Goal: Navigation & Orientation: Find specific page/section

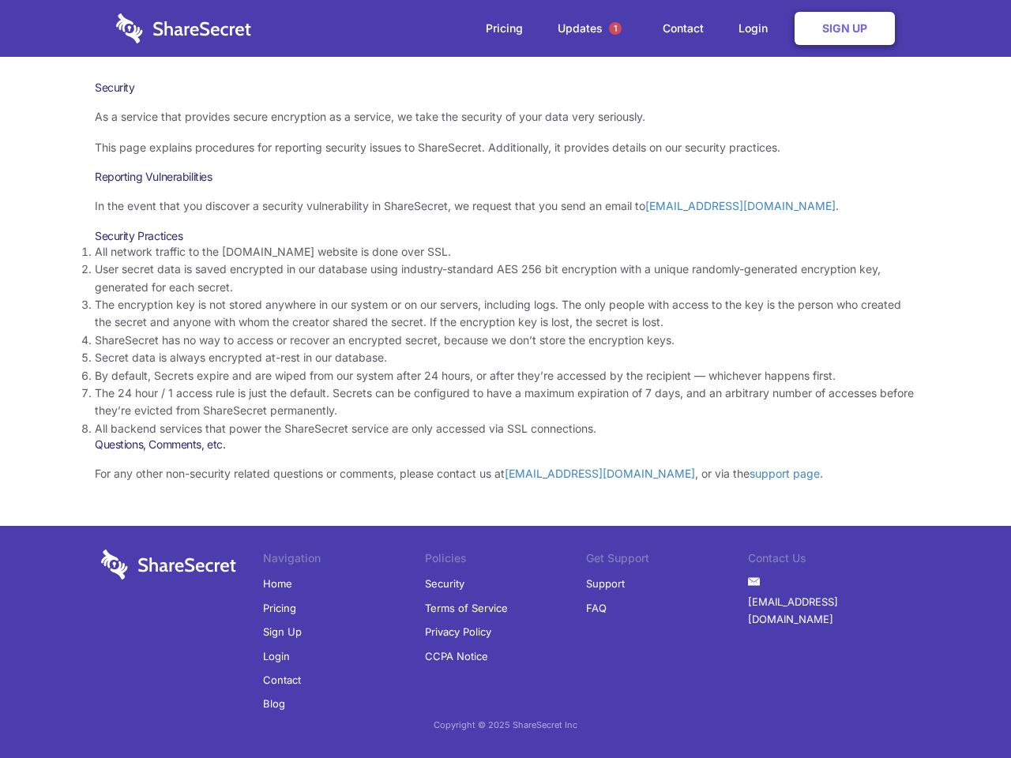
click at [505, 379] on li "By default, Secrets expire and are wiped from our system after 24 hours, or aft…" at bounding box center [505, 375] width 821 height 17
click at [615, 28] on span "1" at bounding box center [615, 28] width 13 height 13
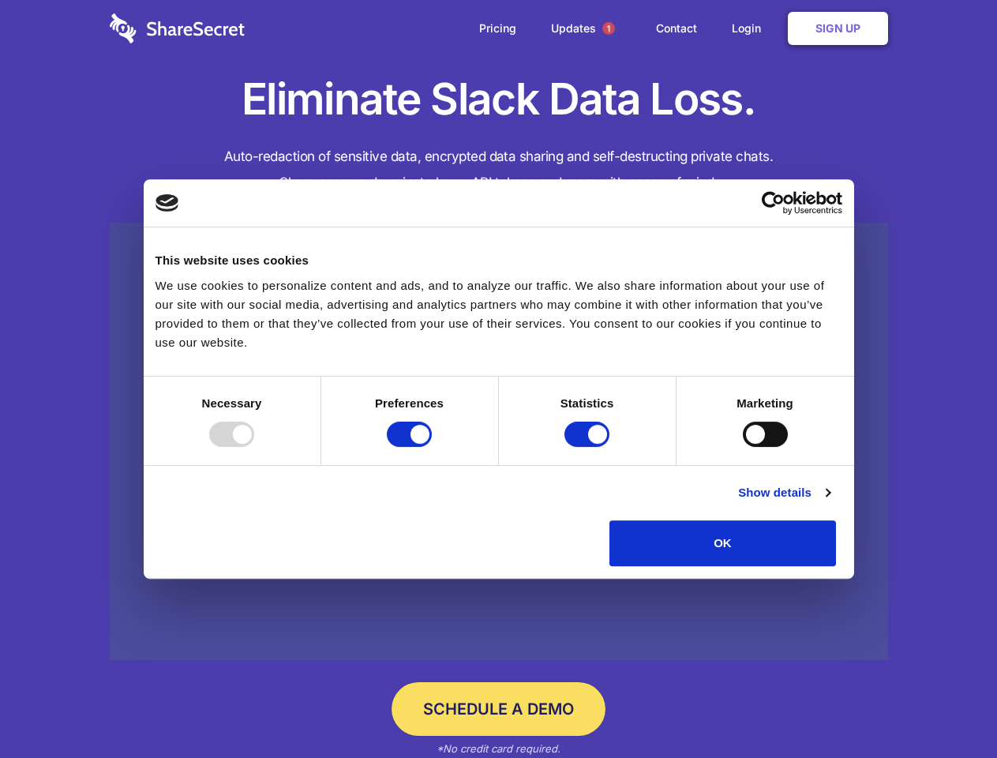
click at [254, 447] on div at bounding box center [231, 434] width 45 height 25
click at [432, 447] on input "Preferences" at bounding box center [409, 434] width 45 height 25
checkbox input "false"
click at [589, 447] on input "Statistics" at bounding box center [587, 434] width 45 height 25
checkbox input "false"
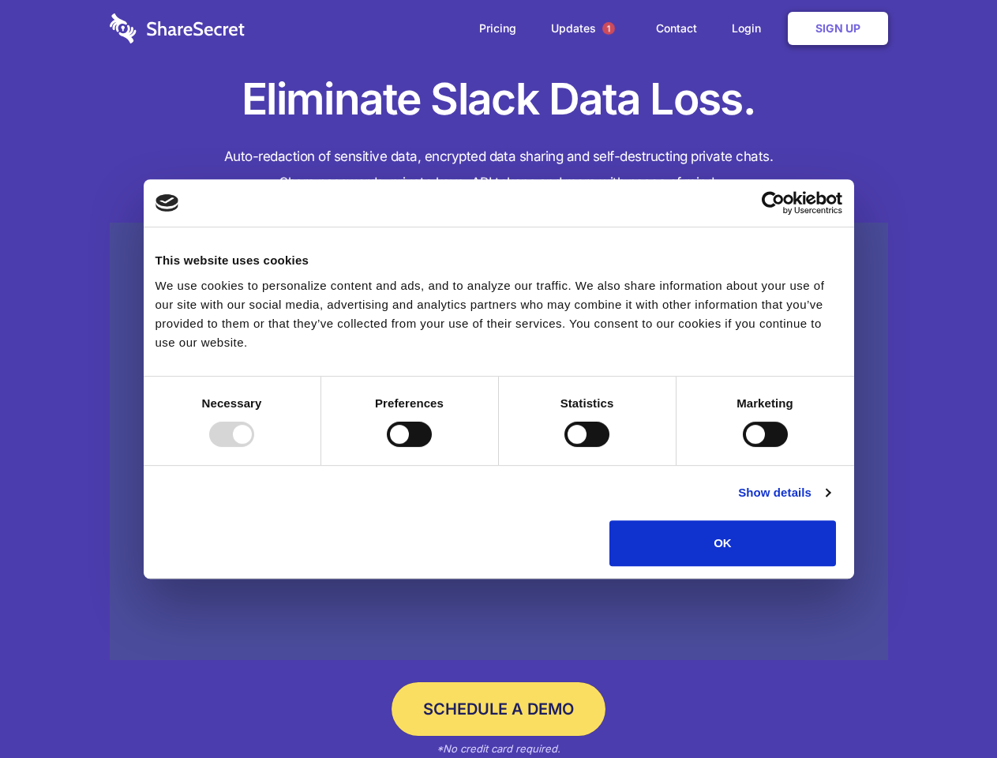
click at [743, 447] on input "Marketing" at bounding box center [765, 434] width 45 height 25
checkbox input "true"
click at [830, 502] on link "Show details" at bounding box center [784, 492] width 92 height 19
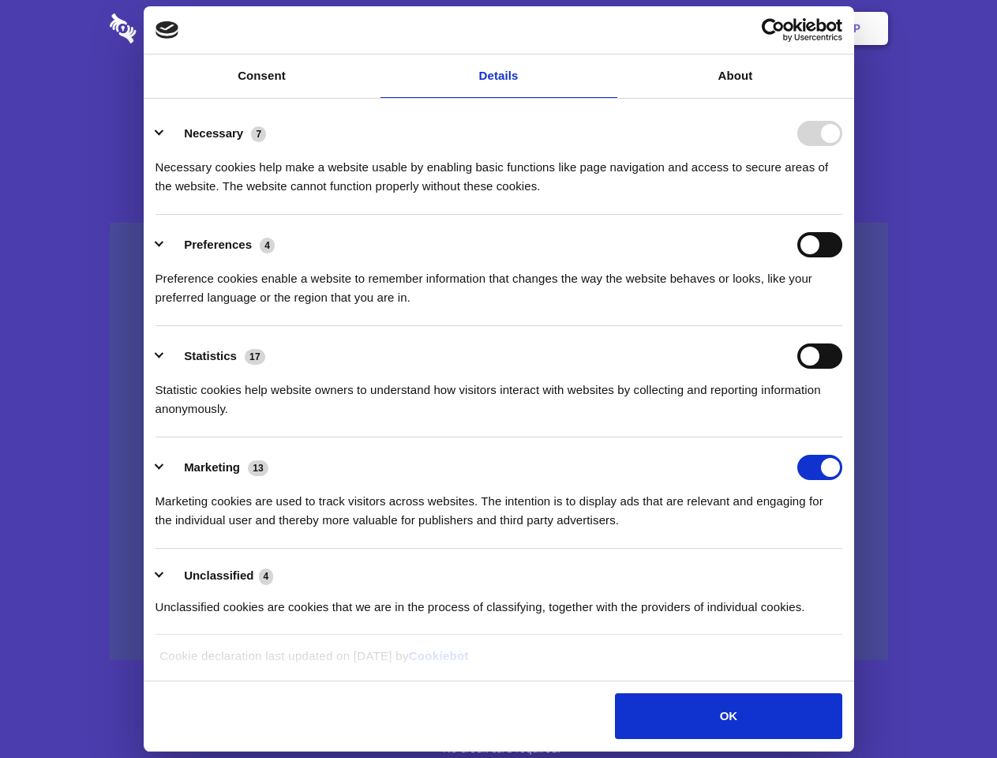
click at [842, 215] on li "Necessary 7 Necessary cookies help make a website usable by enabling basic func…" at bounding box center [499, 158] width 687 height 111
click at [608, 28] on span "1" at bounding box center [608, 28] width 13 height 13
